Goal: Navigation & Orientation: Find specific page/section

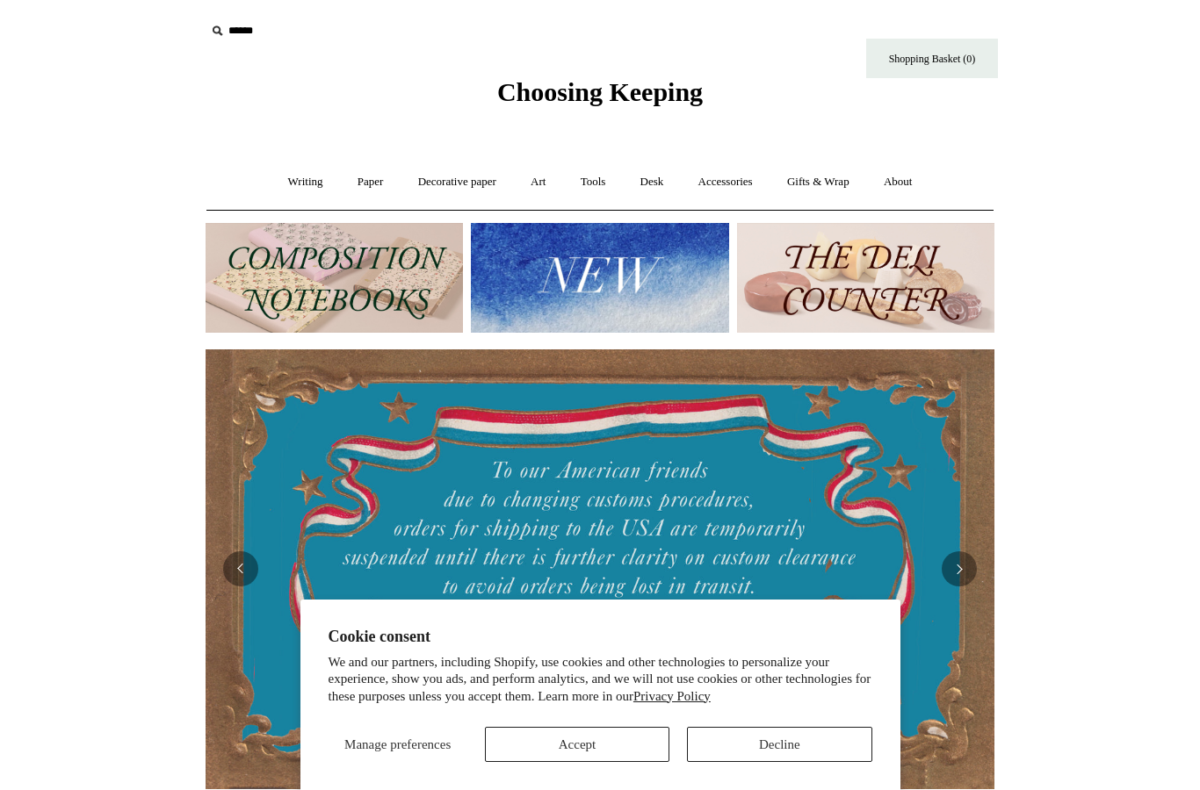
click at [415, 180] on link "Decorative paper +" at bounding box center [457, 182] width 110 height 47
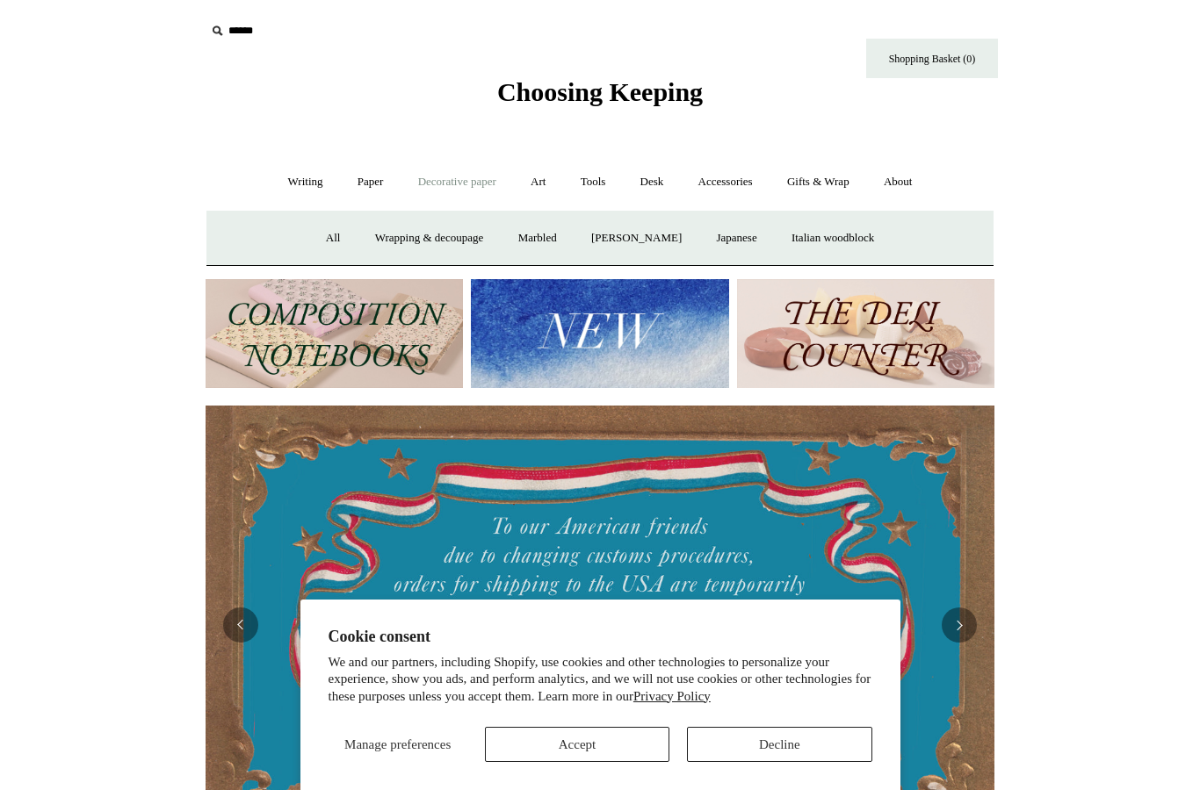
click at [387, 242] on link "Wrapping & decoupage" at bounding box center [429, 238] width 141 height 47
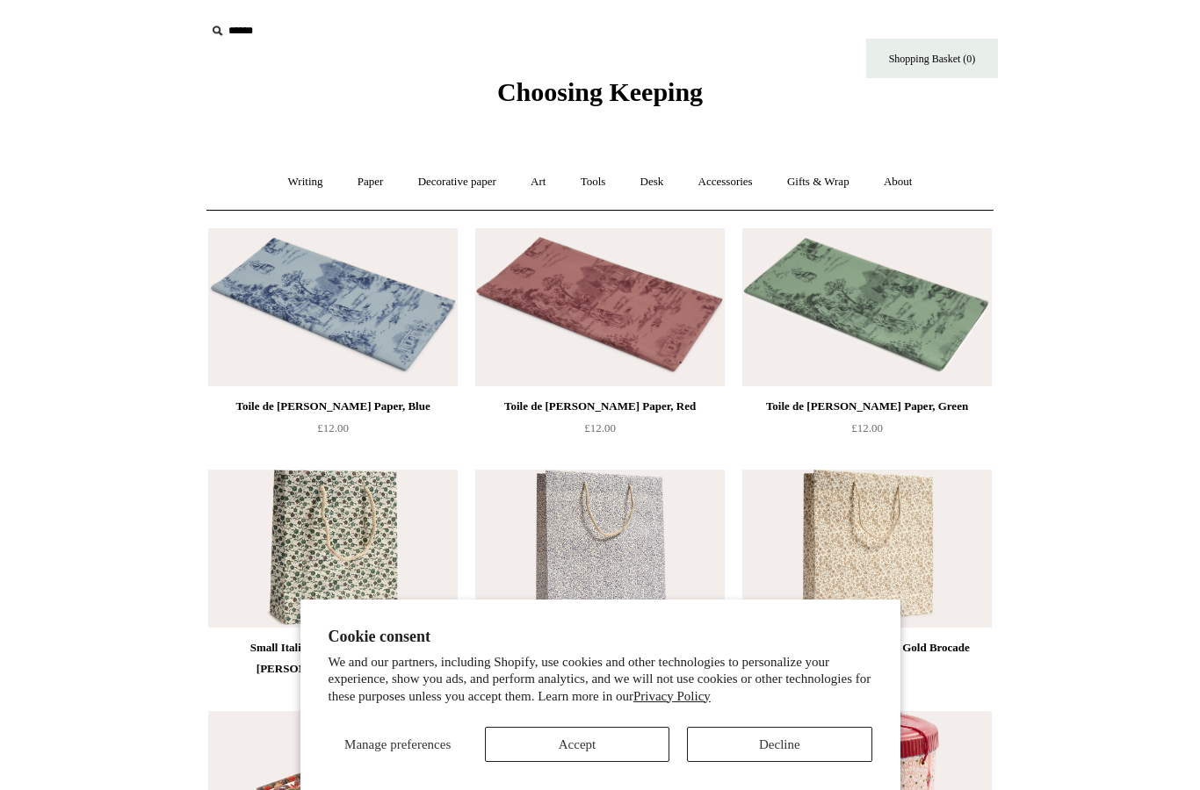
click at [438, 186] on link "Decorative paper +" at bounding box center [457, 182] width 110 height 47
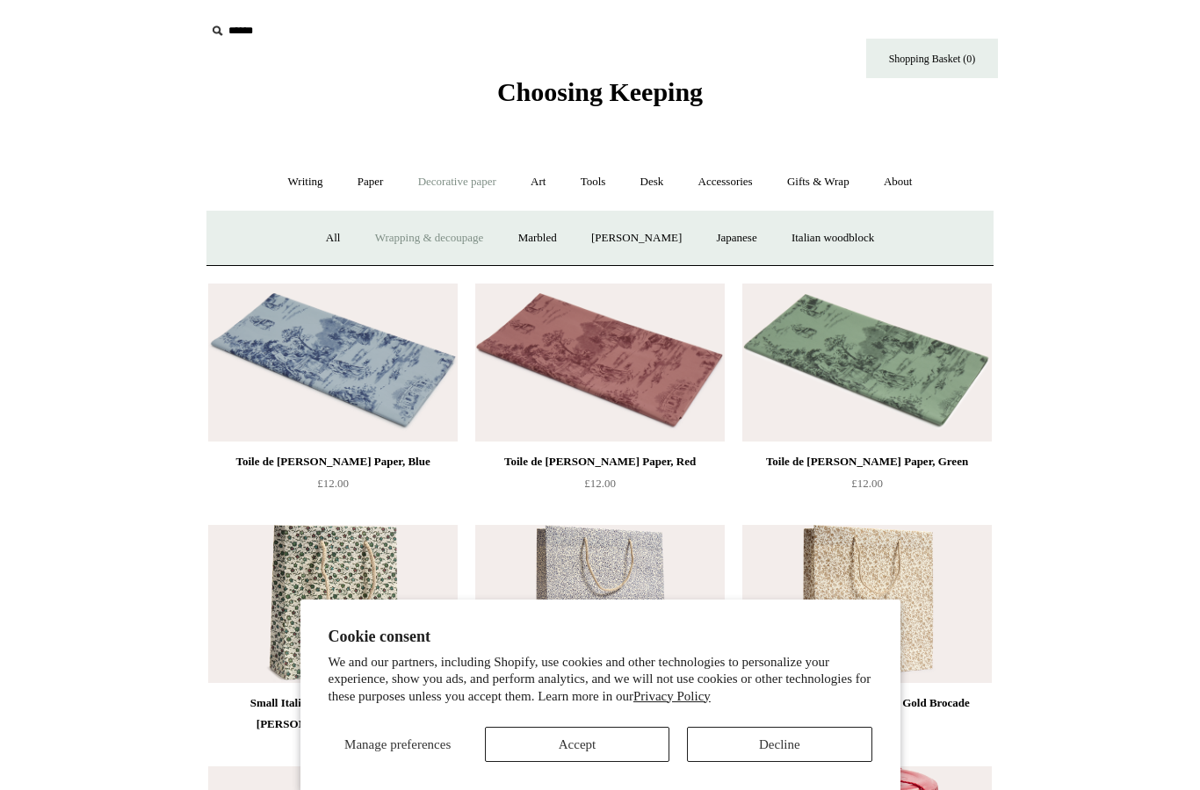
click at [526, 247] on link "Marbled" at bounding box center [537, 238] width 70 height 47
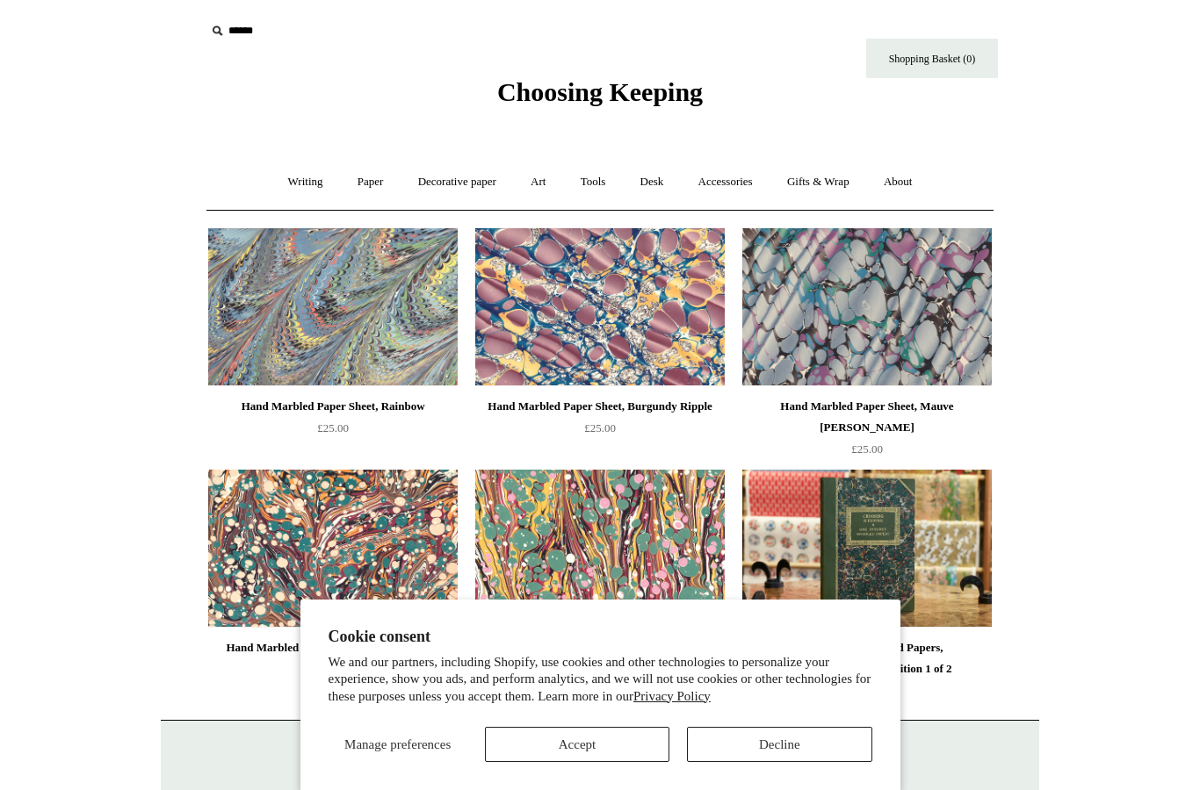
click at [727, 724] on div "Manage preferences Accept Decline" at bounding box center [600, 738] width 544 height 48
click at [734, 747] on button "Decline" at bounding box center [779, 744] width 184 height 35
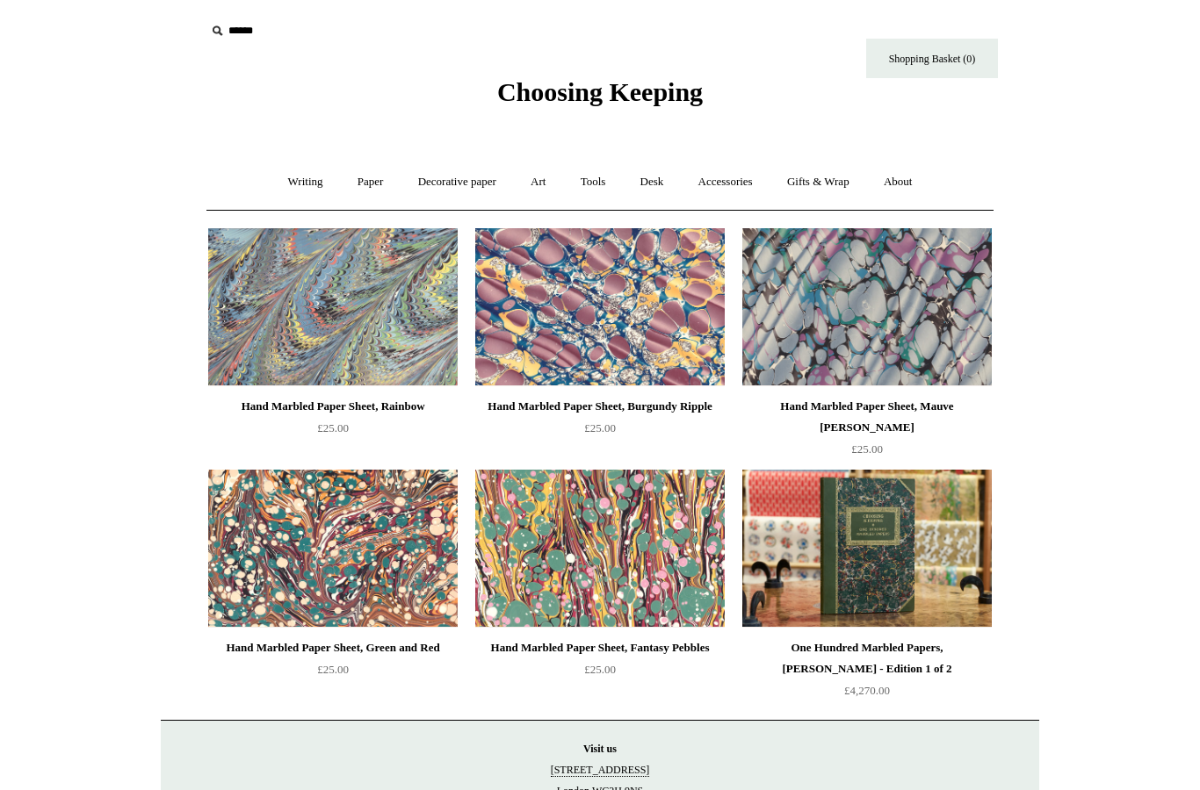
click at [450, 191] on link "Decorative paper +" at bounding box center [457, 182] width 110 height 47
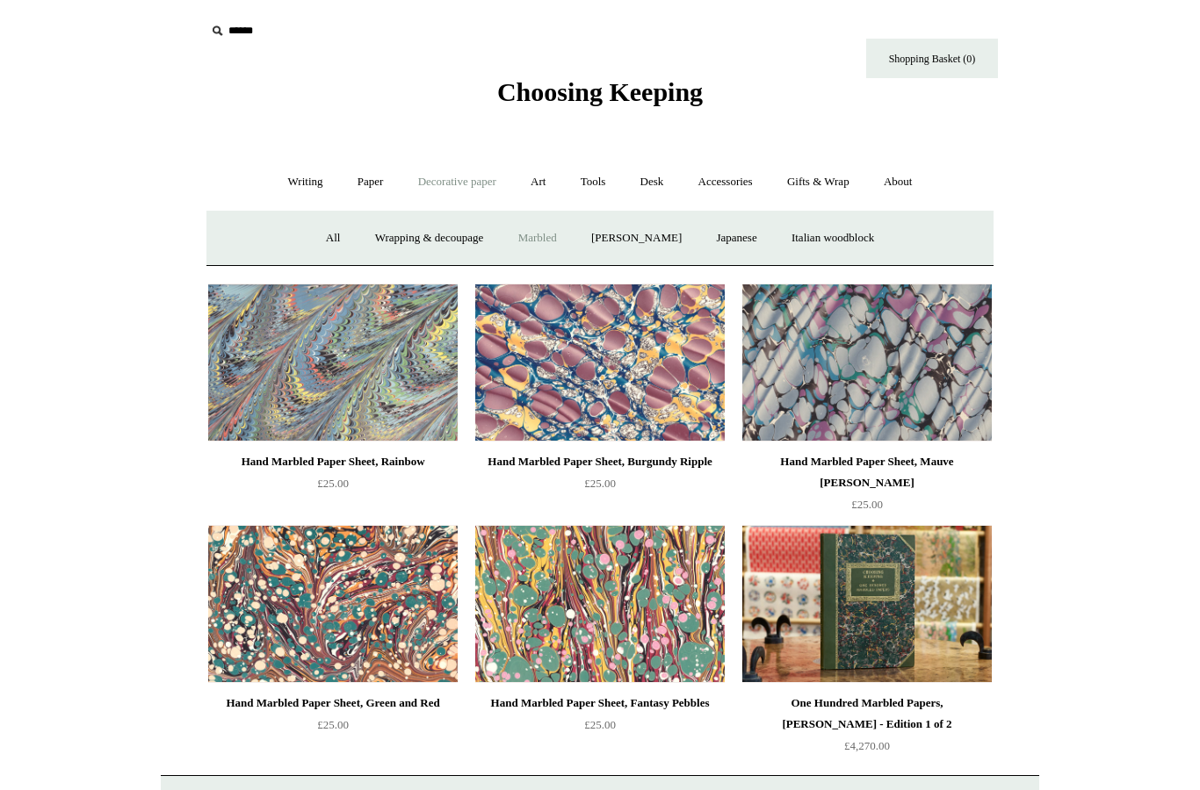
click at [739, 238] on link "Japanese" at bounding box center [736, 238] width 72 height 47
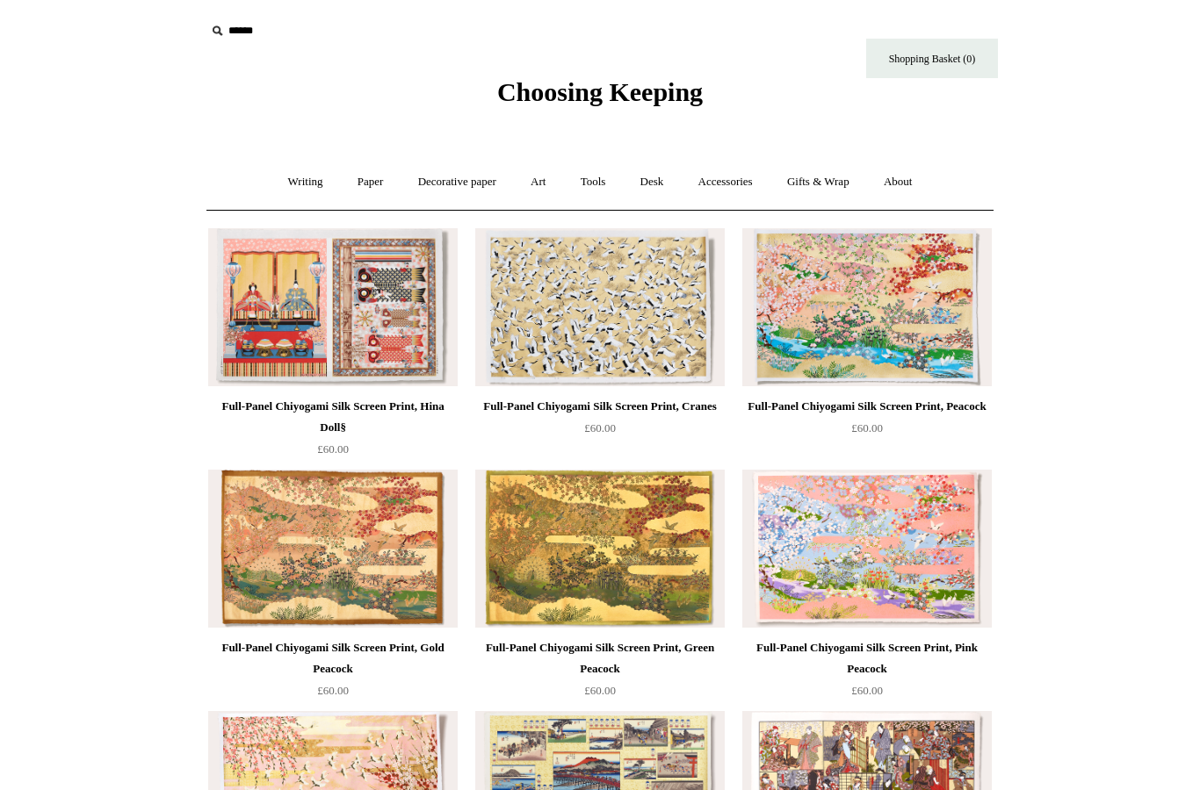
click at [452, 176] on link "Decorative paper +" at bounding box center [457, 182] width 110 height 47
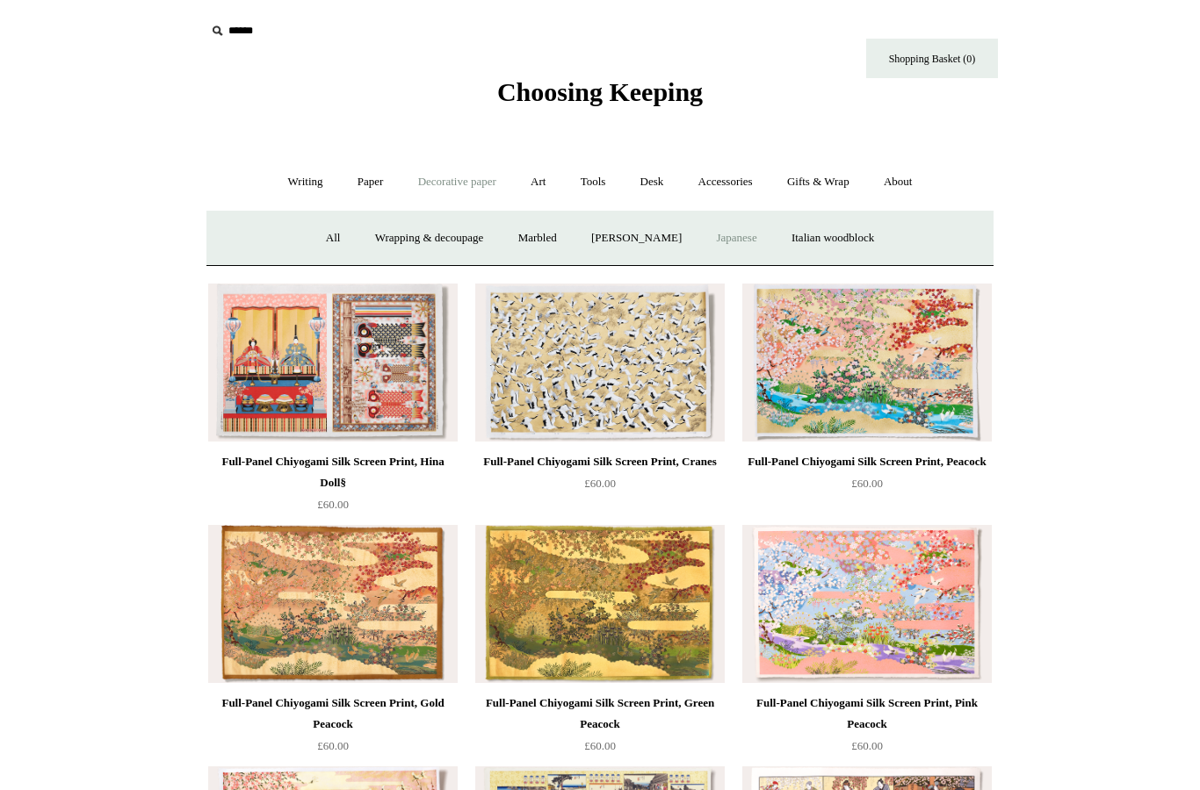
click at [839, 235] on link "Italian woodblock" at bounding box center [833, 238] width 114 height 47
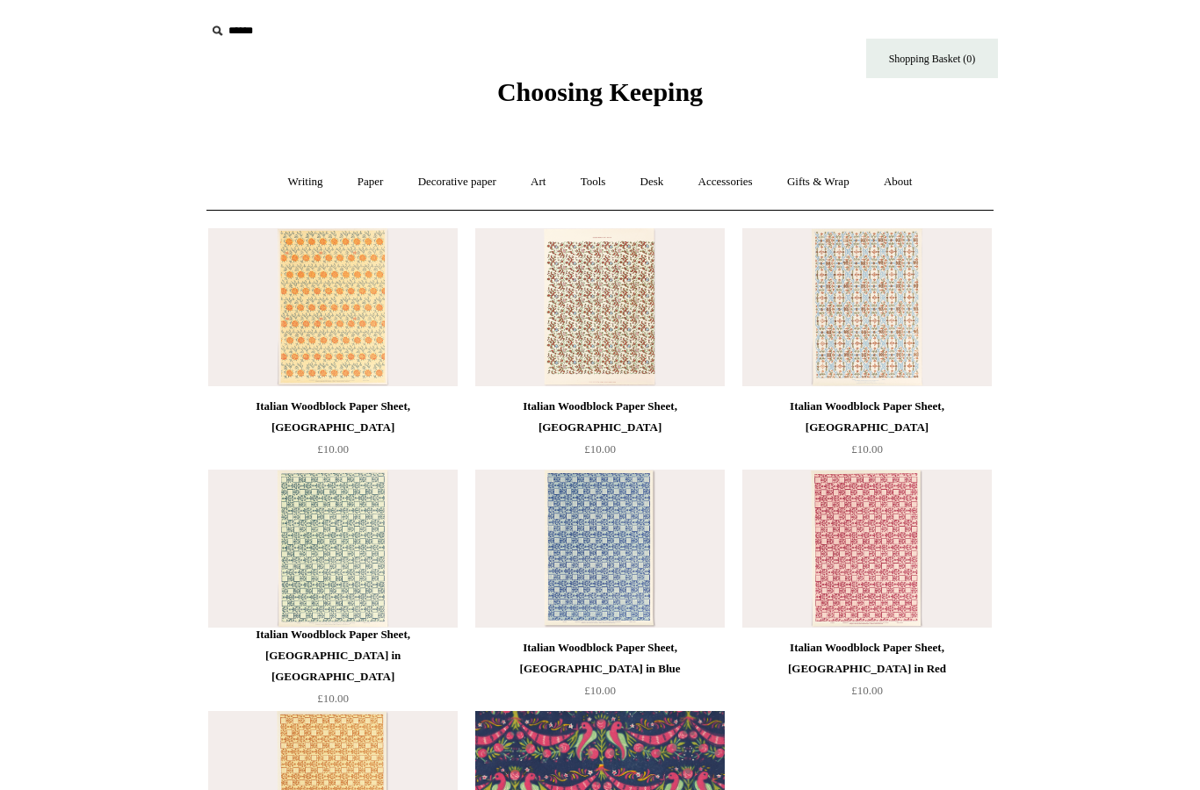
click at [457, 181] on link "Decorative paper +" at bounding box center [457, 182] width 110 height 47
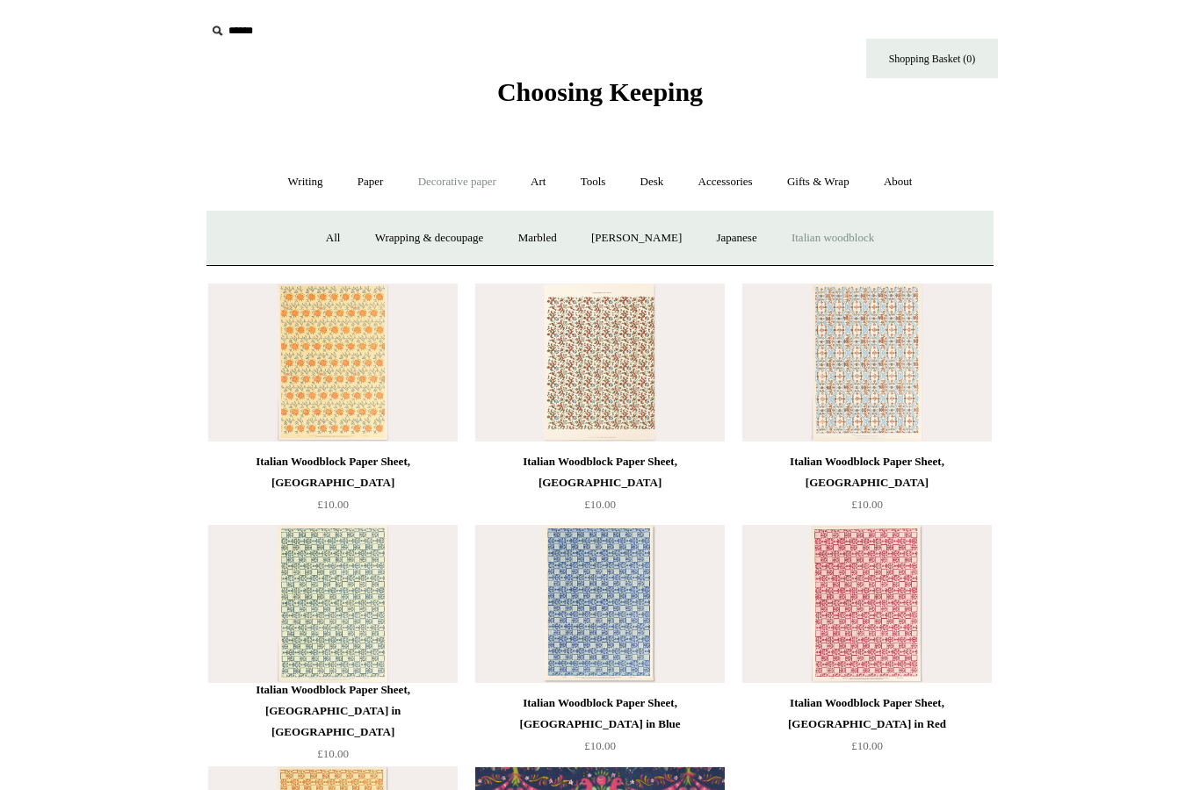
click at [617, 239] on link "[PERSON_NAME]" at bounding box center [636, 238] width 122 height 47
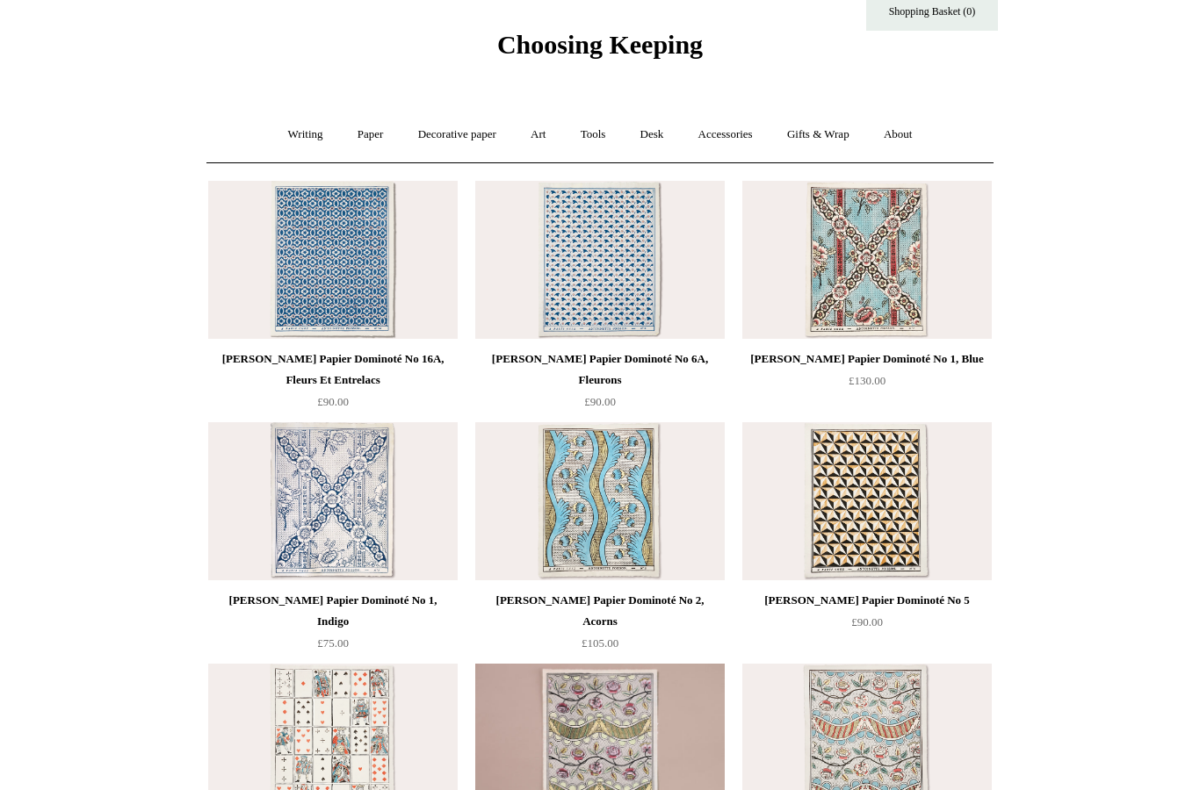
scroll to position [47, 0]
click at [261, 5] on div "Choosing Keeping" at bounding box center [600, 7] width 878 height 108
